Goal: Complete application form: Complete application form

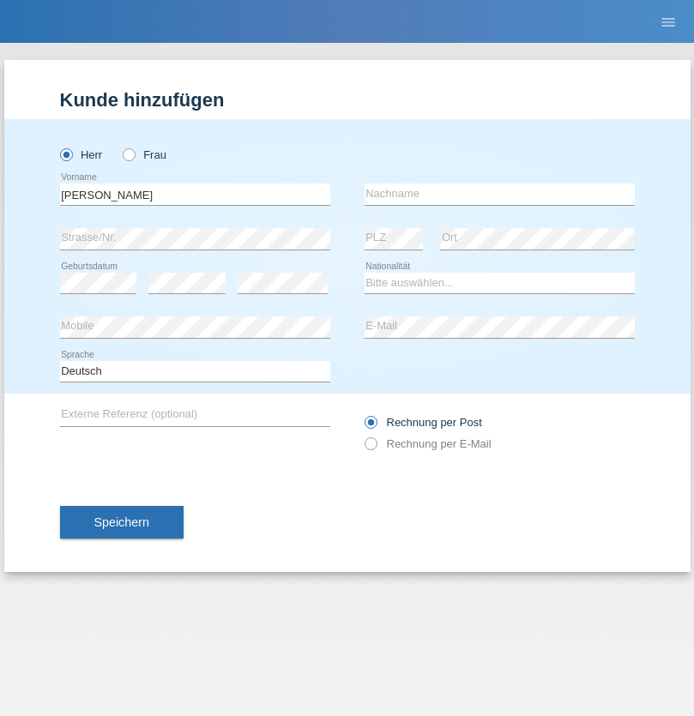
type input "[PERSON_NAME]"
click at [499, 194] on input "text" at bounding box center [500, 194] width 270 height 21
type input "Rampf"
select select "DE"
select select "C"
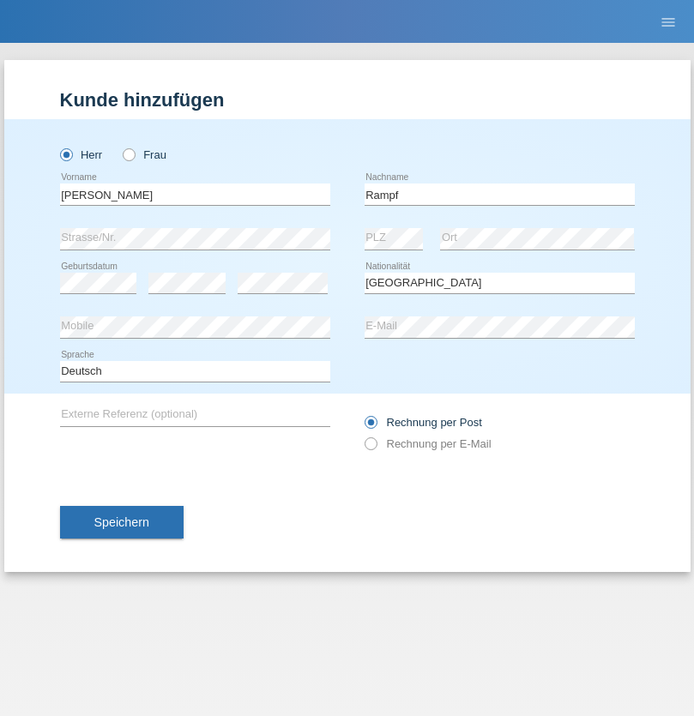
select select "20"
select select "01"
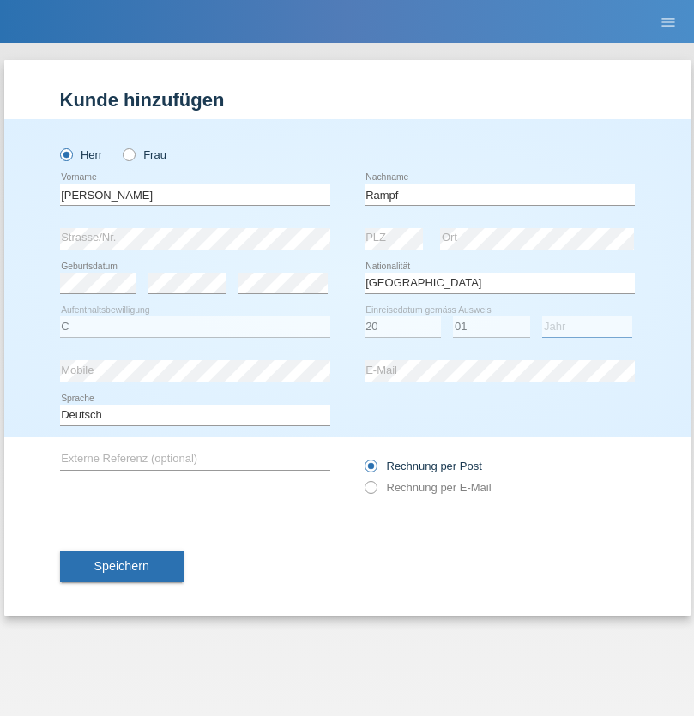
select select "2021"
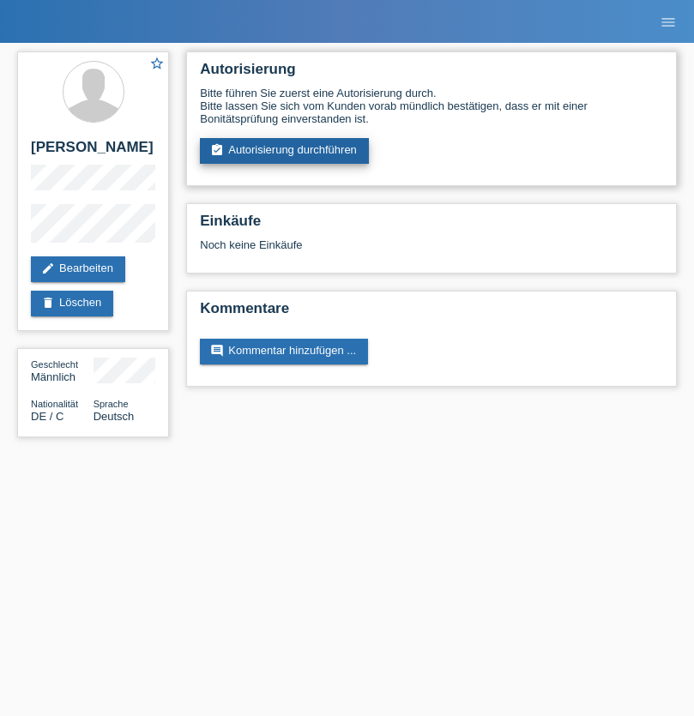
click at [285, 151] on link "assignment_turned_in Autorisierung durchführen" at bounding box center [284, 151] width 169 height 26
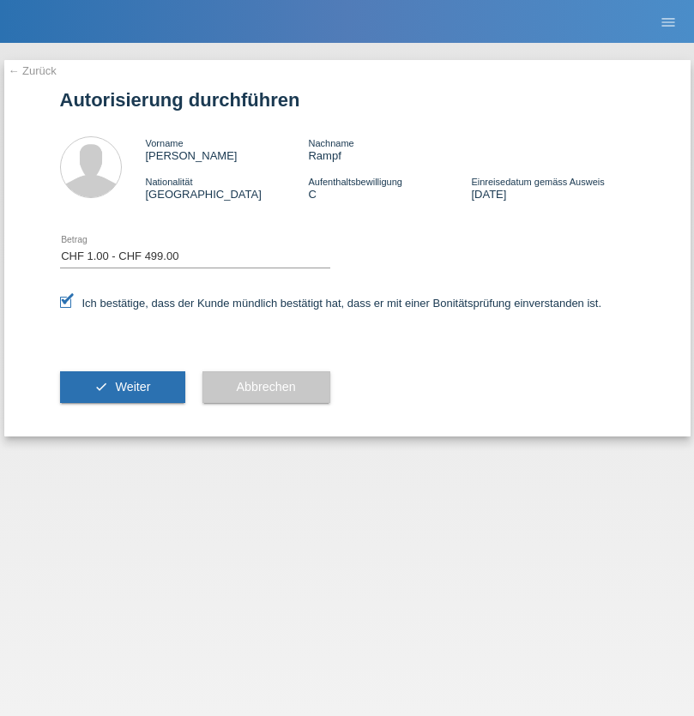
select select "1"
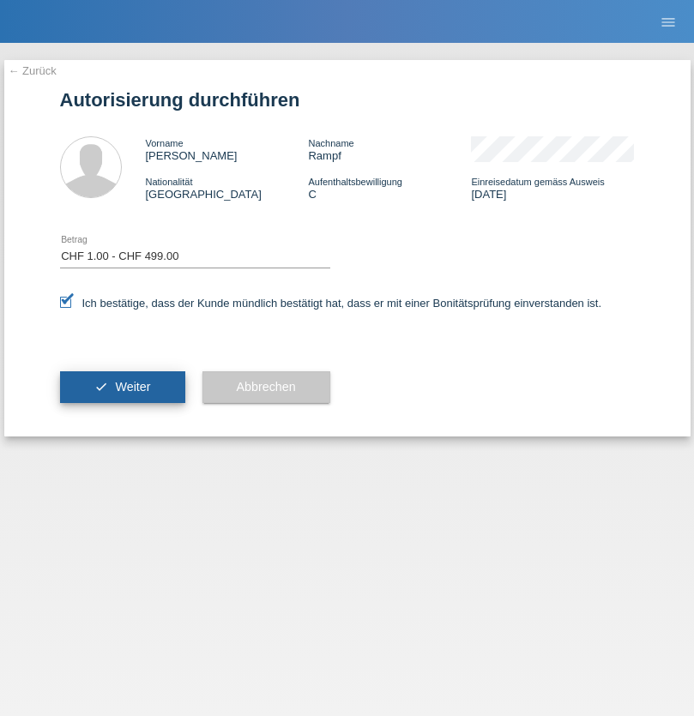
click at [122, 387] on span "Weiter" at bounding box center [132, 387] width 35 height 14
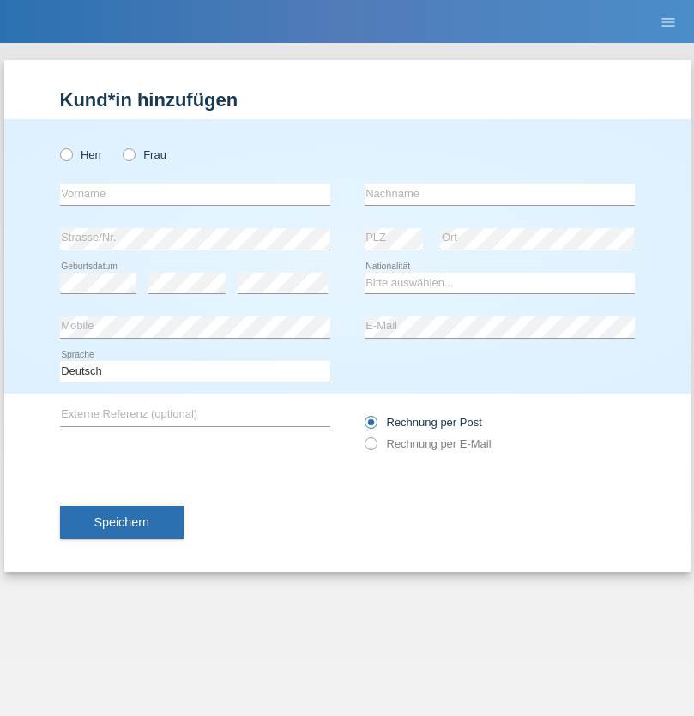
radio input "true"
click at [195, 194] on input "text" at bounding box center [195, 194] width 270 height 21
type input "[PERSON_NAME]"
click at [499, 194] on input "text" at bounding box center [500, 194] width 270 height 21
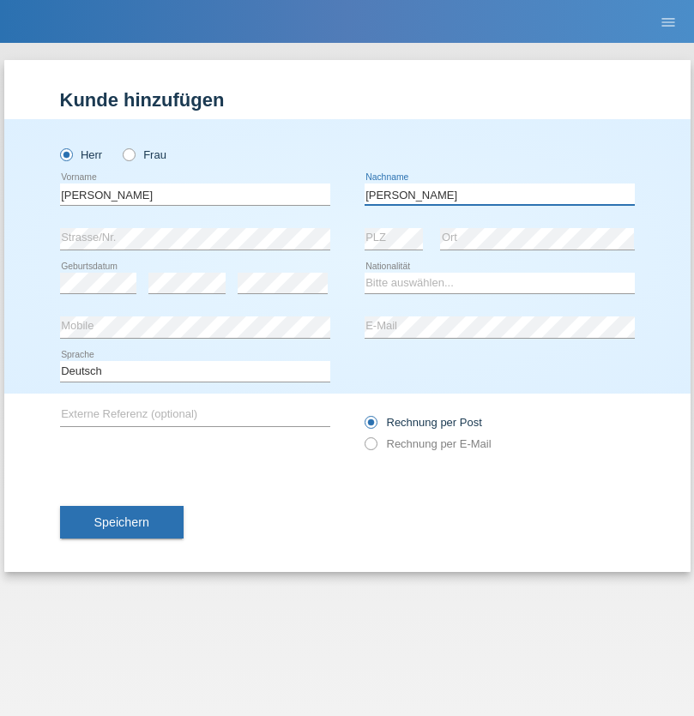
type input "[PERSON_NAME]"
select select "CH"
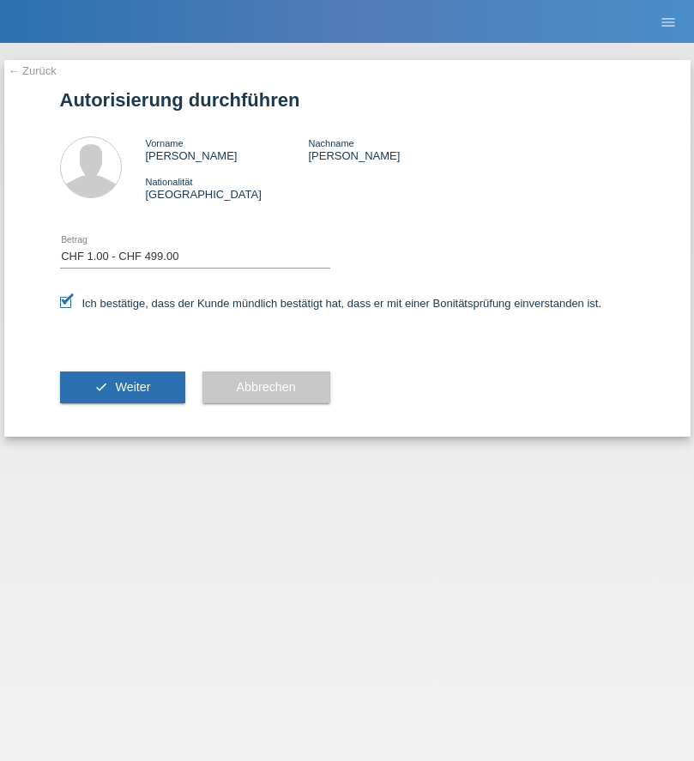
select select "1"
click at [122, 387] on span "Weiter" at bounding box center [132, 387] width 35 height 14
